Goal: Task Accomplishment & Management: Complete application form

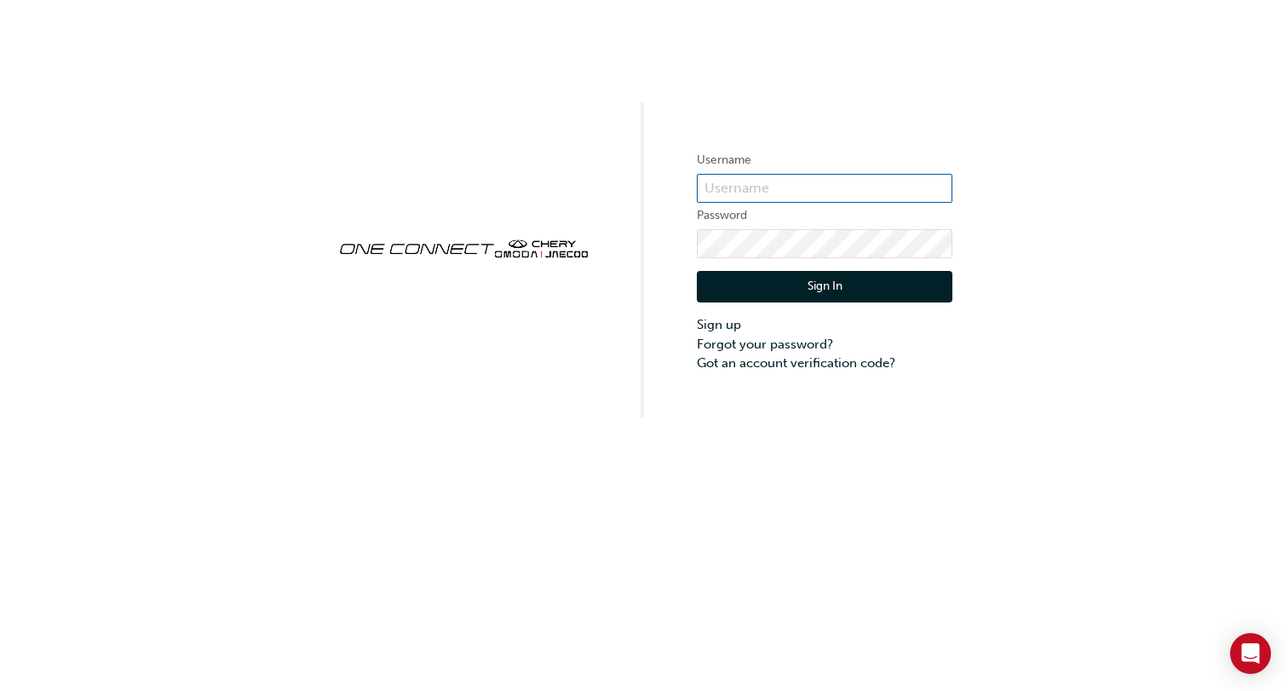
click at [778, 198] on input "text" at bounding box center [825, 188] width 256 height 29
type input "bf.marc.[PERSON_NAME]"
click button "Sign In" at bounding box center [825, 287] width 256 height 32
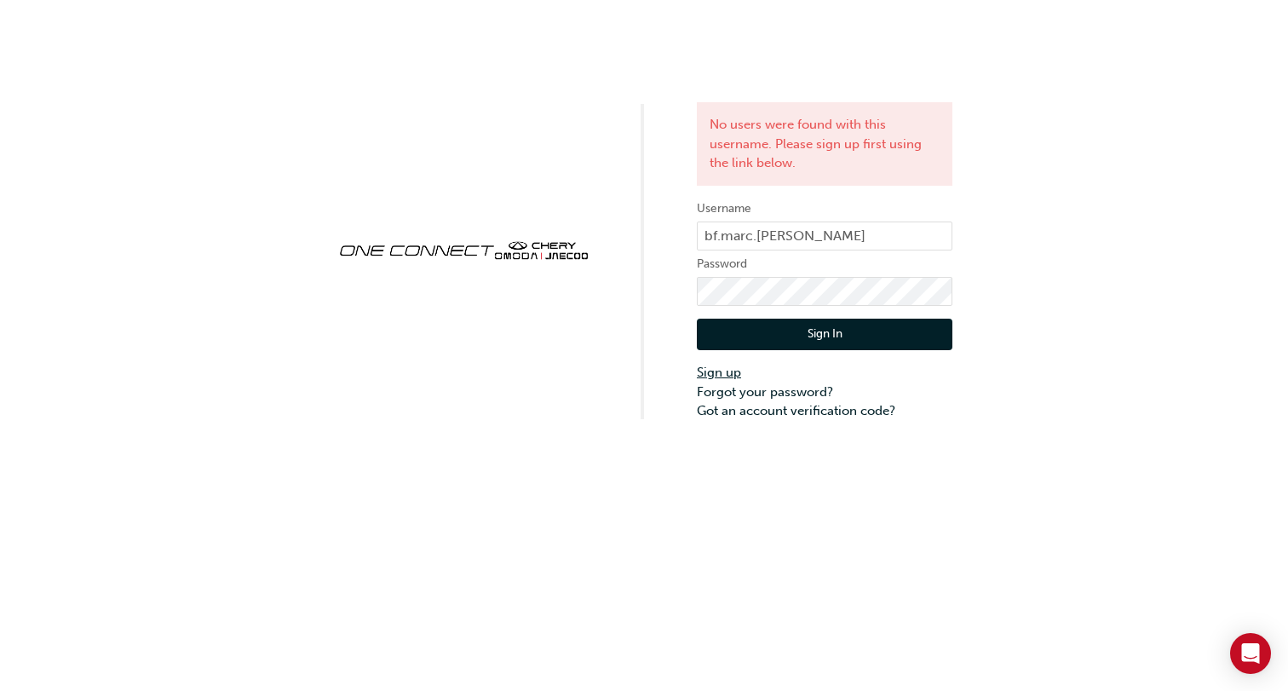
click at [722, 371] on link "Sign up" at bounding box center [825, 373] width 256 height 20
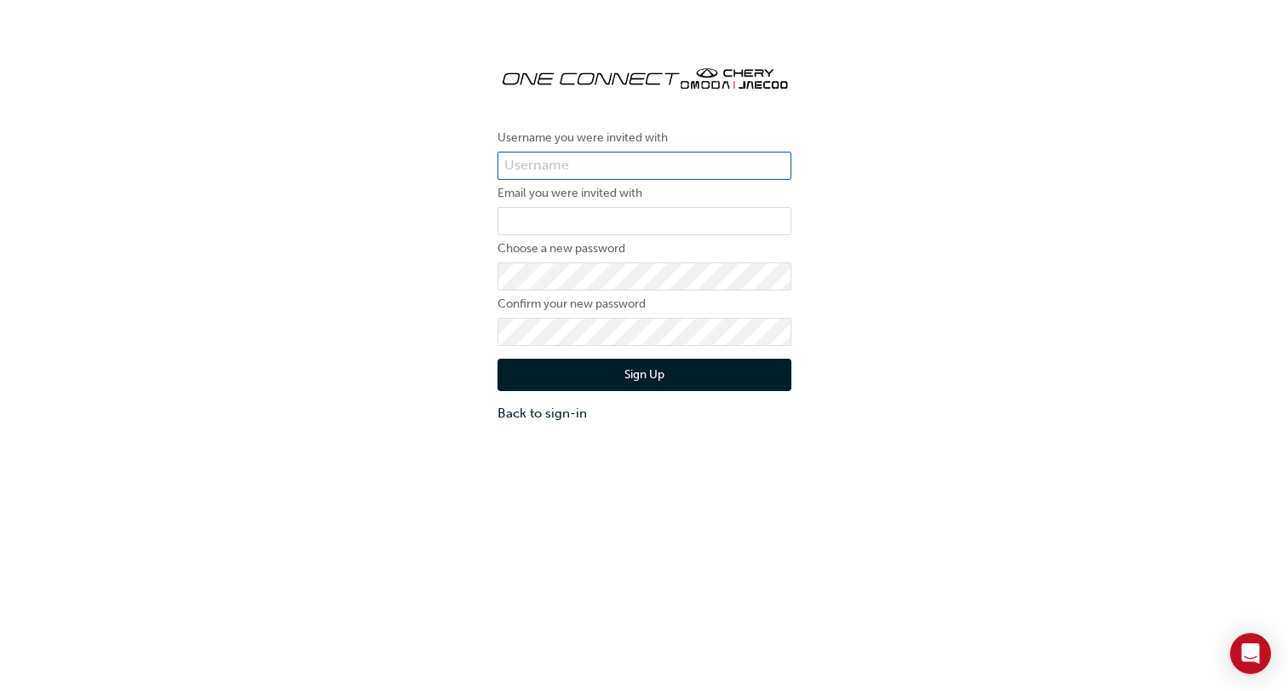
click at [608, 168] on input "text" at bounding box center [645, 166] width 294 height 29
type input "bf.marc.[PERSON_NAME]"
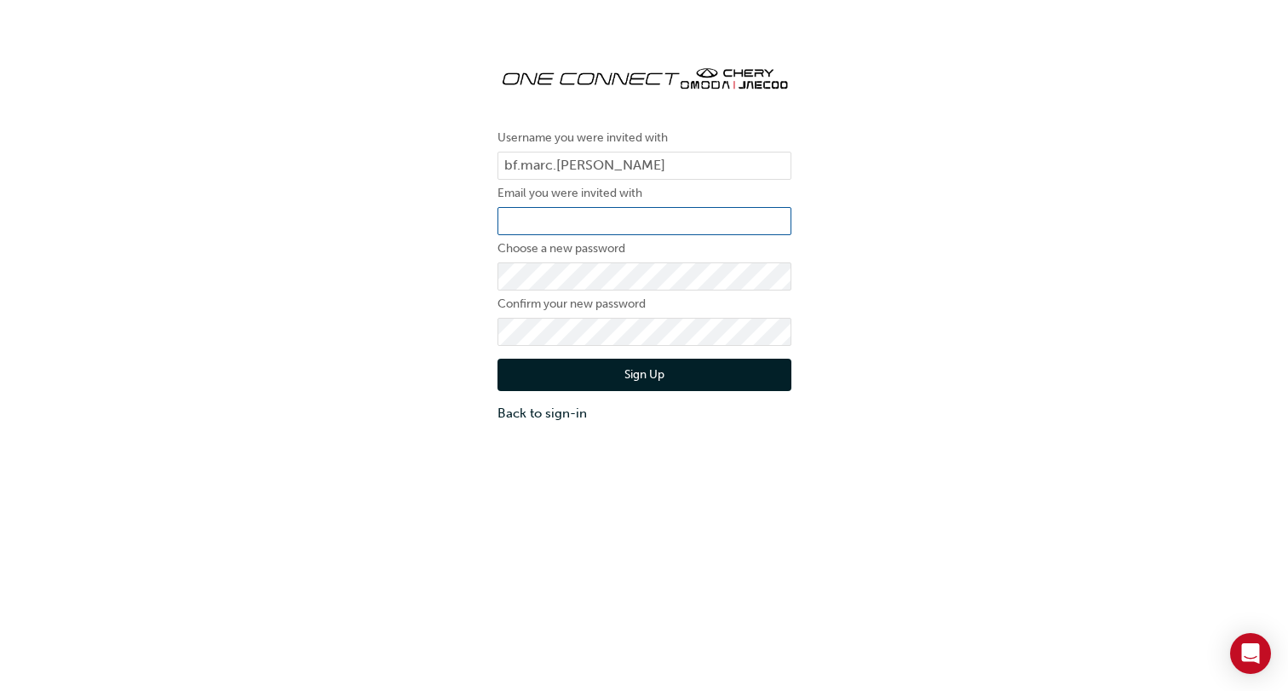
click at [606, 216] on input "email" at bounding box center [645, 221] width 294 height 29
type input "[EMAIL_ADDRESS][PERSON_NAME][DOMAIN_NAME]"
click at [622, 377] on button "Sign Up" at bounding box center [645, 375] width 294 height 32
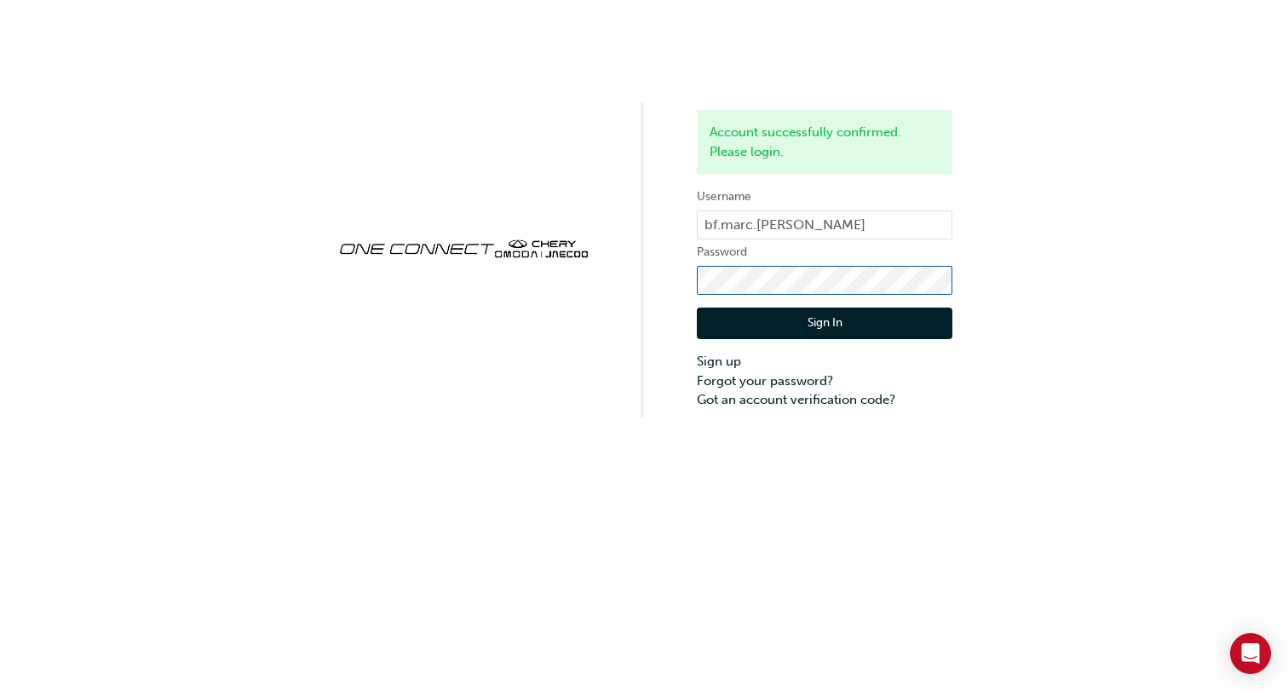
click button "Sign In" at bounding box center [825, 324] width 256 height 32
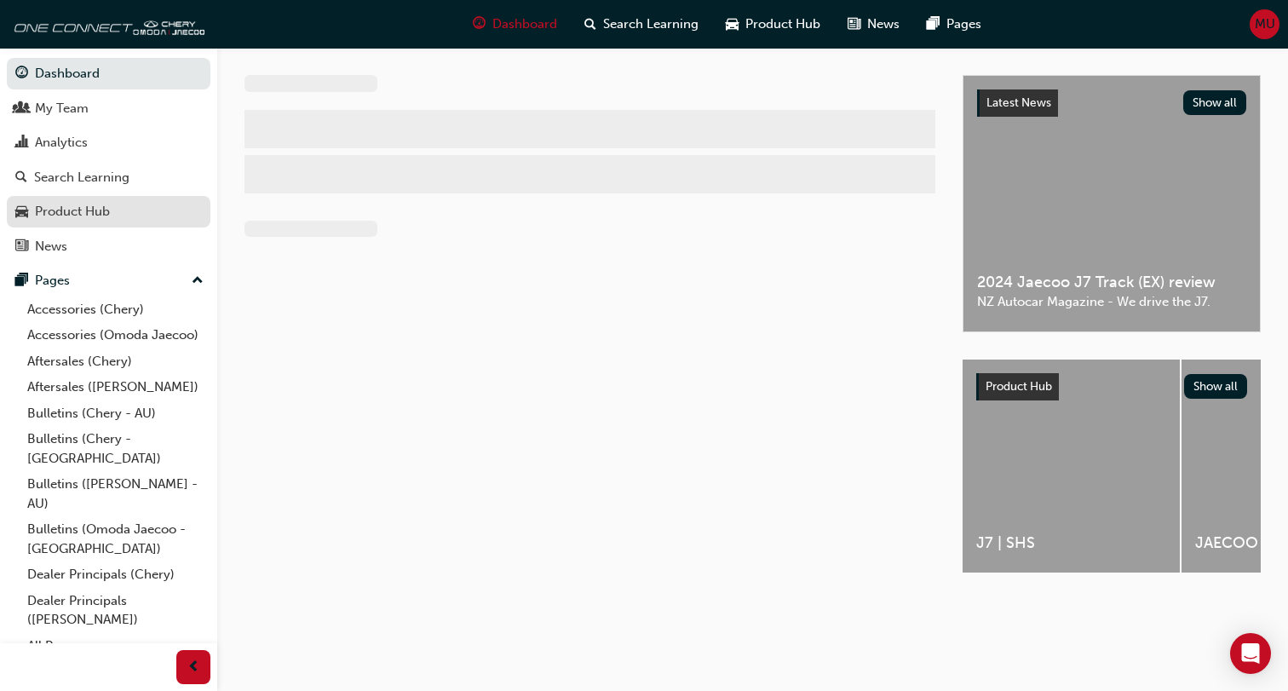
click at [71, 220] on div "Product Hub" at bounding box center [72, 212] width 75 height 20
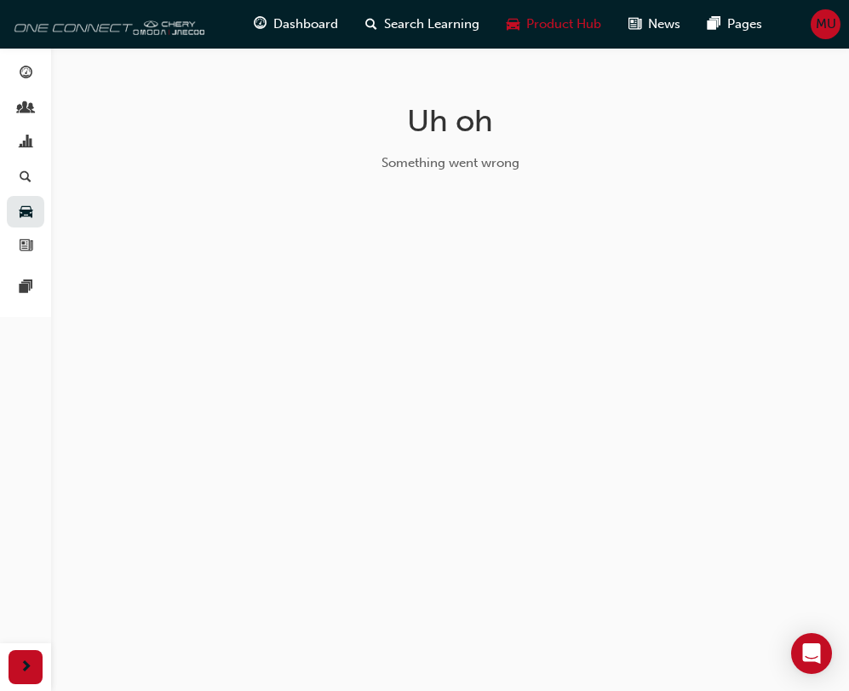
click at [72, 38] on img at bounding box center [107, 24] width 196 height 34
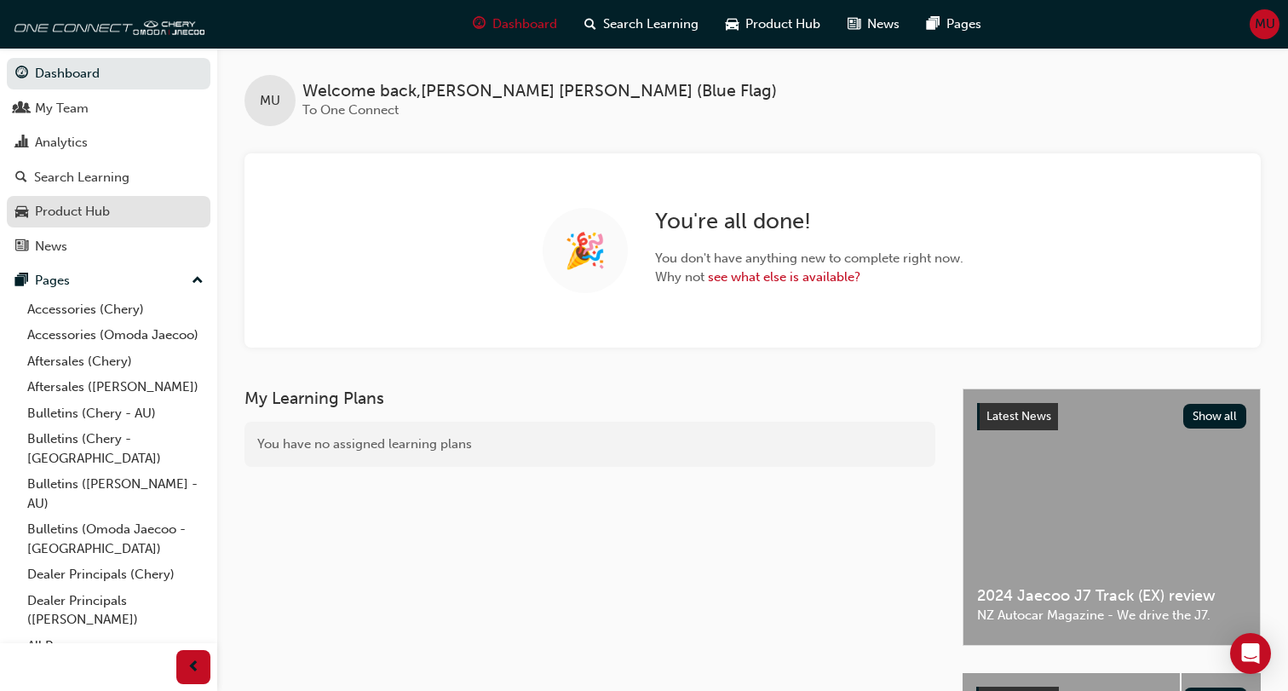
click at [87, 212] on div "Product Hub" at bounding box center [72, 212] width 75 height 20
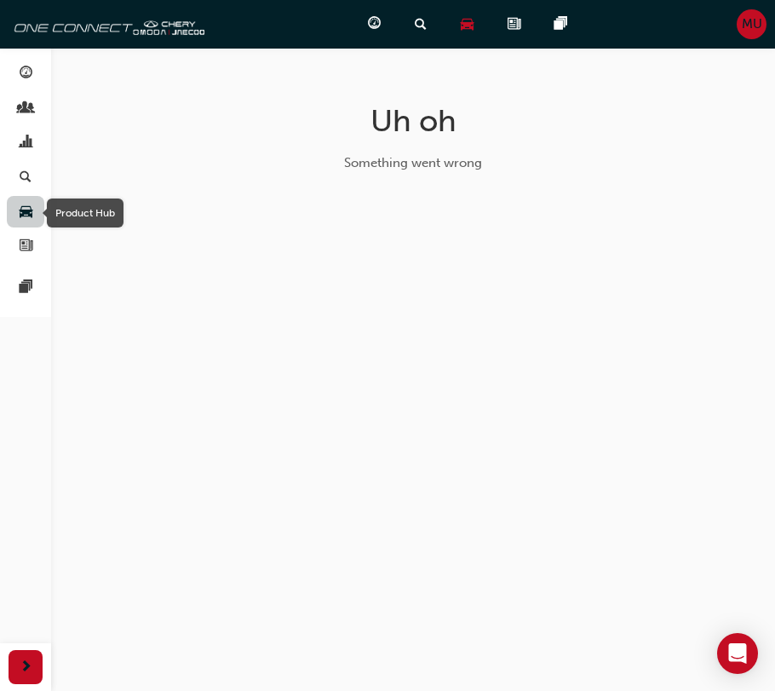
click at [26, 207] on span "car-icon" at bounding box center [26, 211] width 13 height 15
click at [24, 191] on link "button" at bounding box center [25, 178] width 37 height 32
click at [26, 213] on span "car-icon" at bounding box center [26, 211] width 13 height 15
